Goal: Transaction & Acquisition: Download file/media

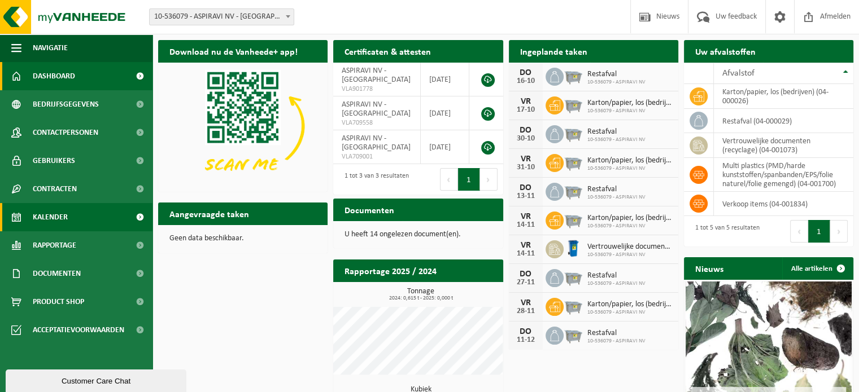
click at [60, 216] on span "Kalender" at bounding box center [50, 217] width 35 height 28
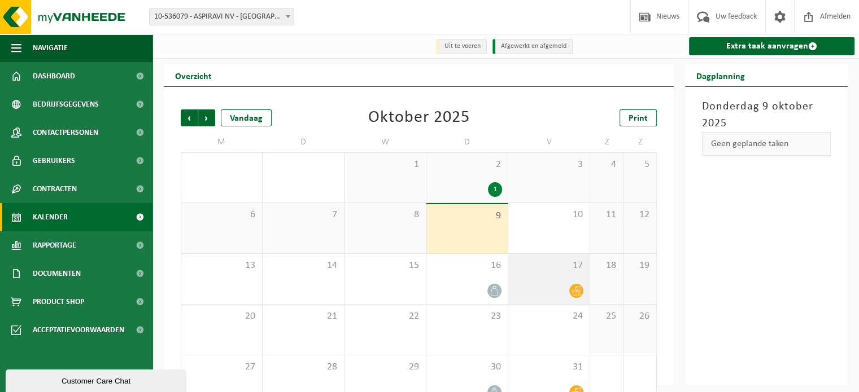
scroll to position [26, 0]
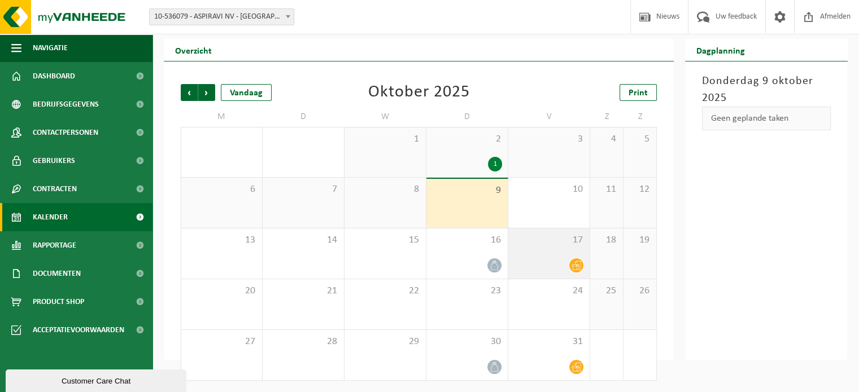
click at [559, 277] on div "17" at bounding box center [548, 254] width 81 height 50
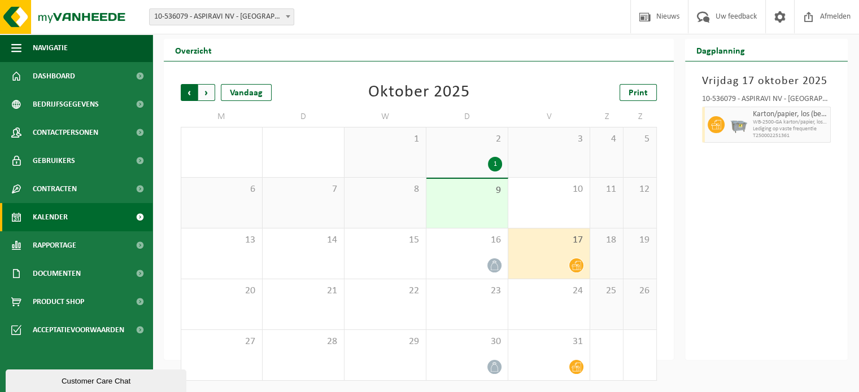
click at [203, 94] on span "Volgende" at bounding box center [206, 92] width 17 height 17
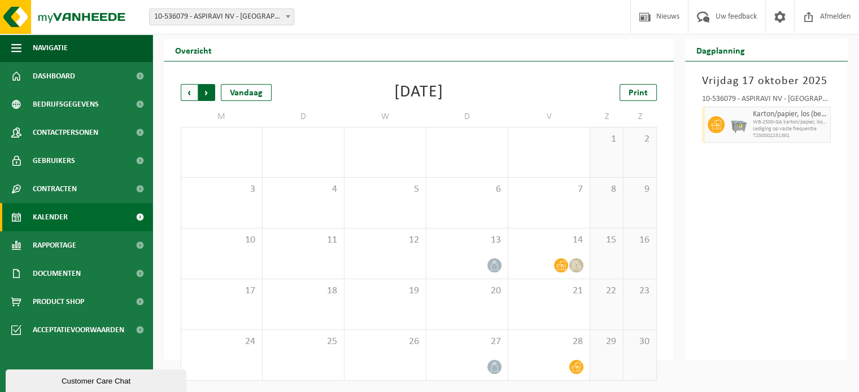
click at [193, 91] on span "Vorige" at bounding box center [189, 92] width 17 height 17
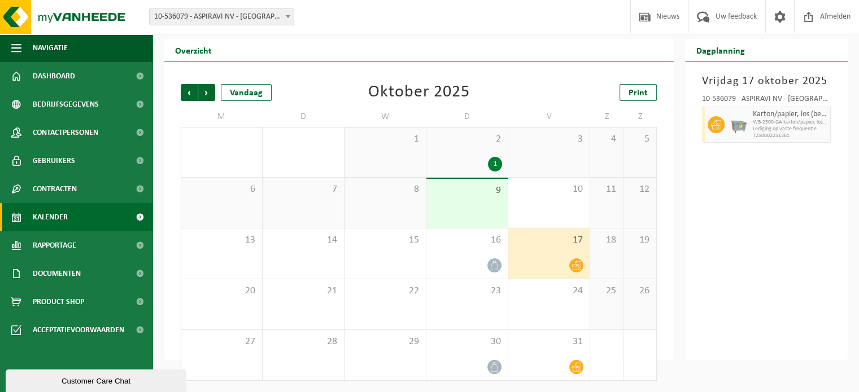
click at [570, 263] on span at bounding box center [576, 266] width 14 height 14
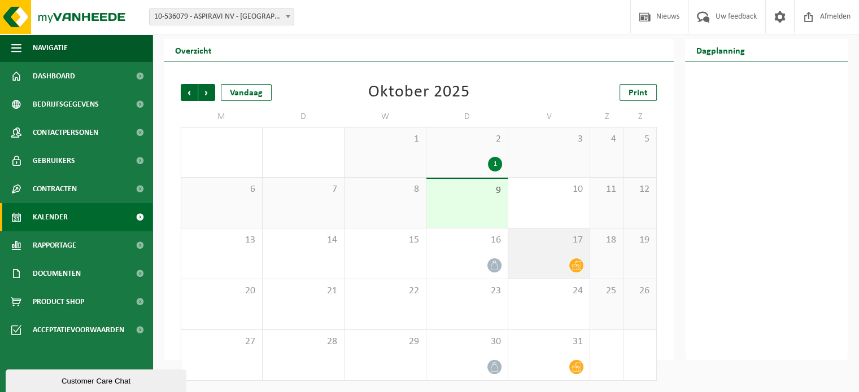
click at [565, 259] on div at bounding box center [549, 265] width 70 height 15
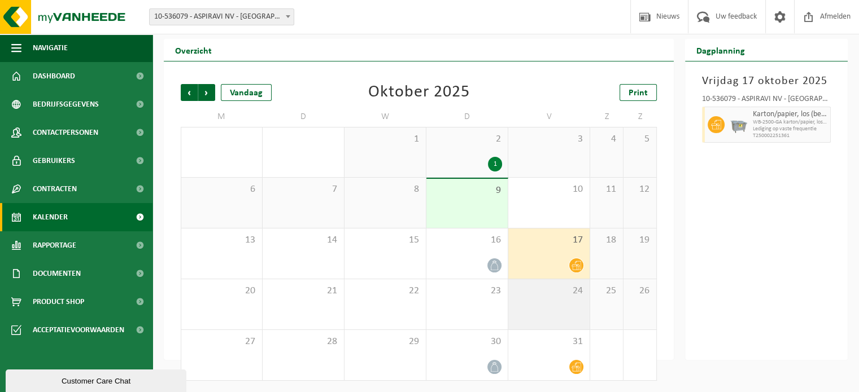
click at [546, 292] on span "24" at bounding box center [549, 291] width 70 height 12
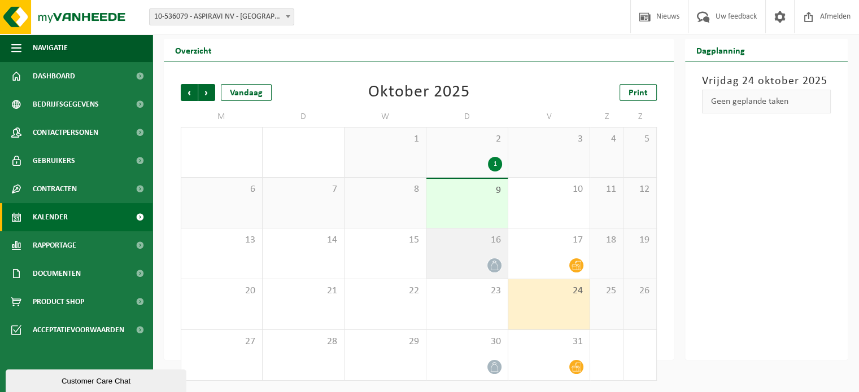
click at [474, 263] on div at bounding box center [467, 265] width 70 height 15
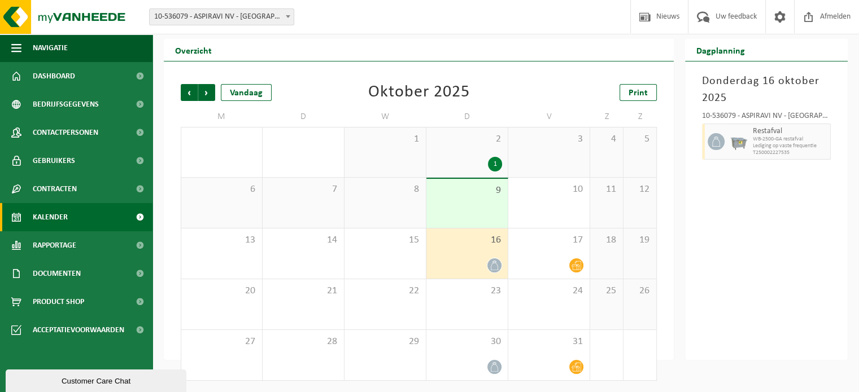
click at [461, 203] on div "9" at bounding box center [466, 203] width 81 height 49
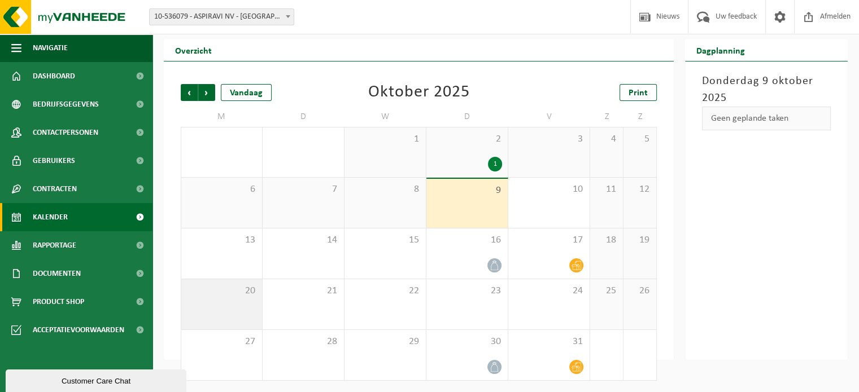
click at [208, 301] on div "20" at bounding box center [221, 304] width 81 height 50
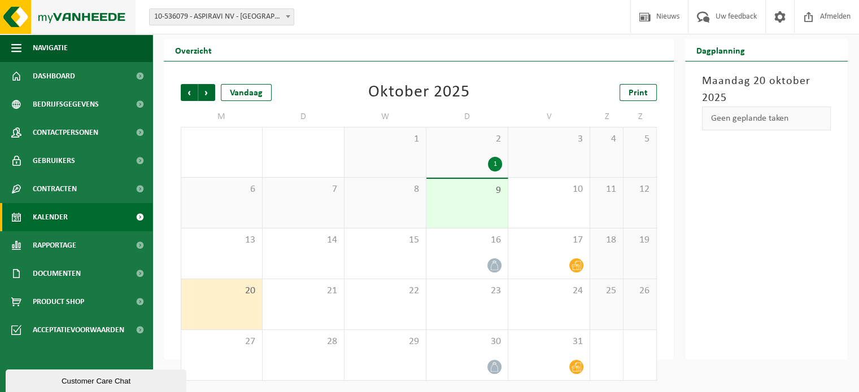
click at [54, 24] on img at bounding box center [67, 17] width 135 height 34
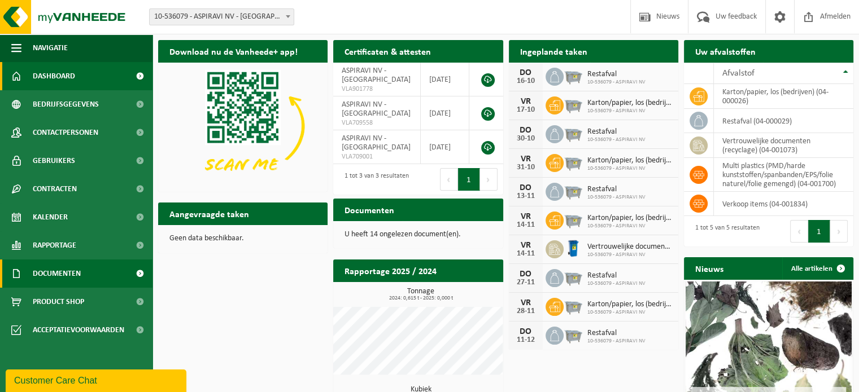
click at [88, 278] on link "Documenten" at bounding box center [76, 274] width 152 height 28
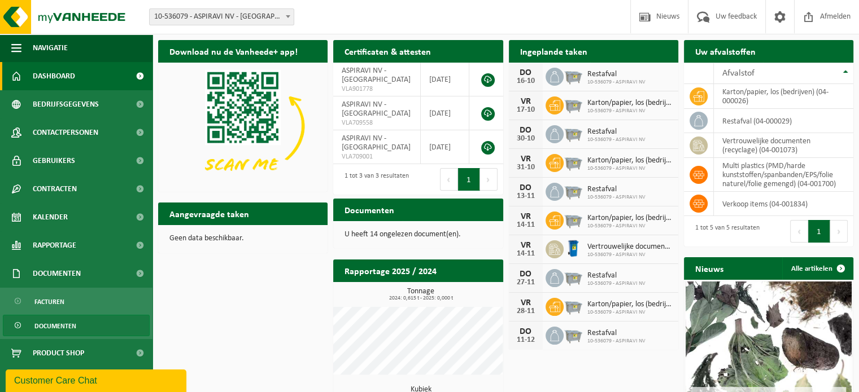
click at [69, 329] on span "Documenten" at bounding box center [55, 326] width 42 height 21
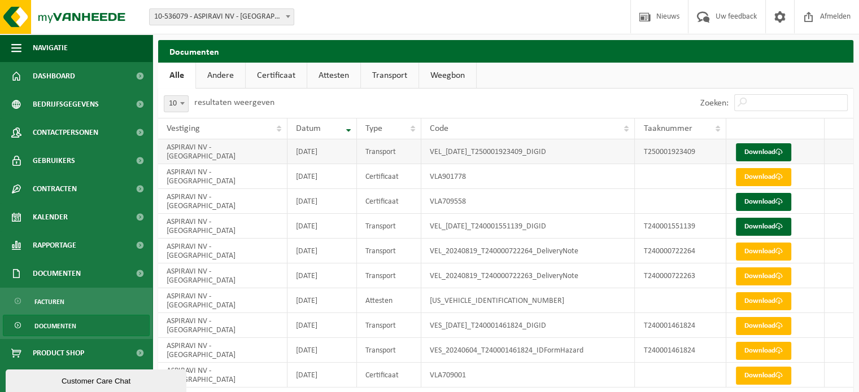
click at [495, 157] on td "VEL_[DATE]_T250001923409_DIGID" at bounding box center [527, 151] width 213 height 25
click at [447, 183] on td "VLA901778" at bounding box center [527, 176] width 213 height 25
click at [761, 150] on link "Download" at bounding box center [763, 152] width 55 height 18
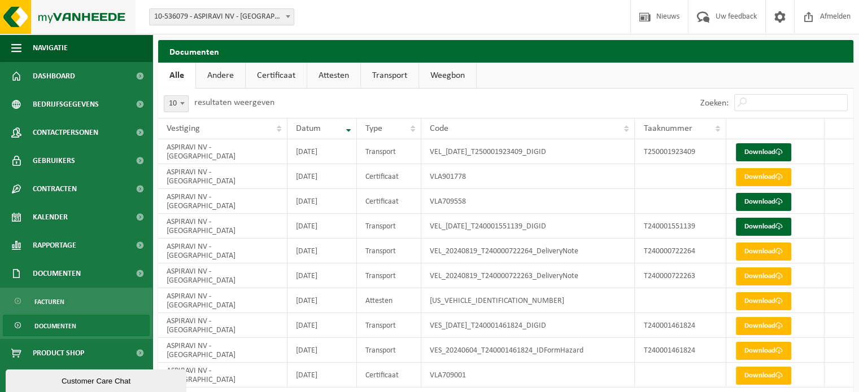
click at [67, 7] on img at bounding box center [67, 17] width 135 height 34
